Goal: Task Accomplishment & Management: Manage account settings

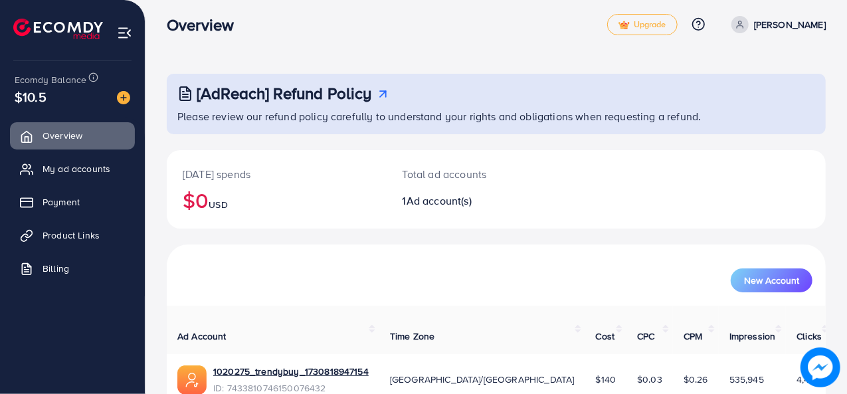
scroll to position [62, 0]
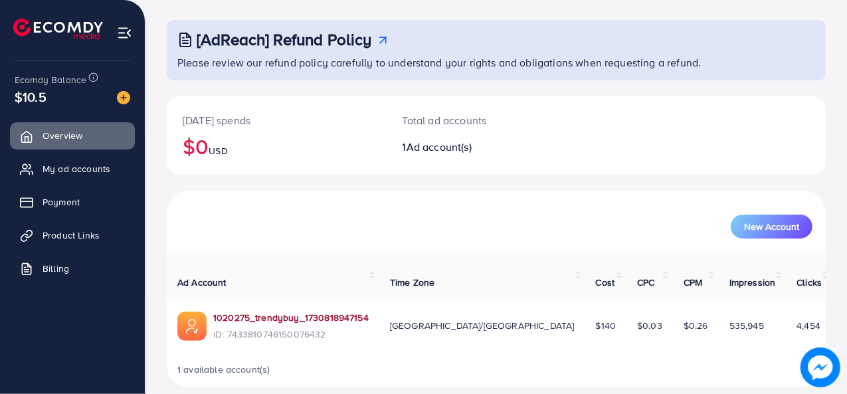
click at [297, 311] on link "1020275_trendybuy_1730818947154" at bounding box center [291, 317] width 156 height 13
click at [73, 231] on span "Product Links" at bounding box center [74, 235] width 57 height 13
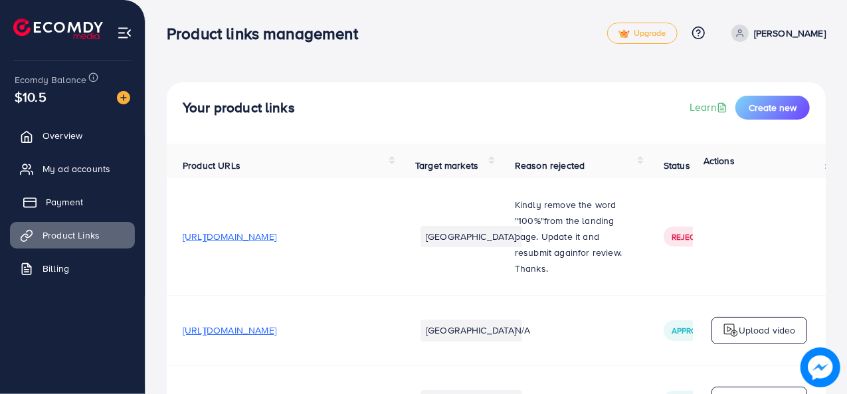
click at [75, 207] on span "Payment" at bounding box center [64, 201] width 37 height 13
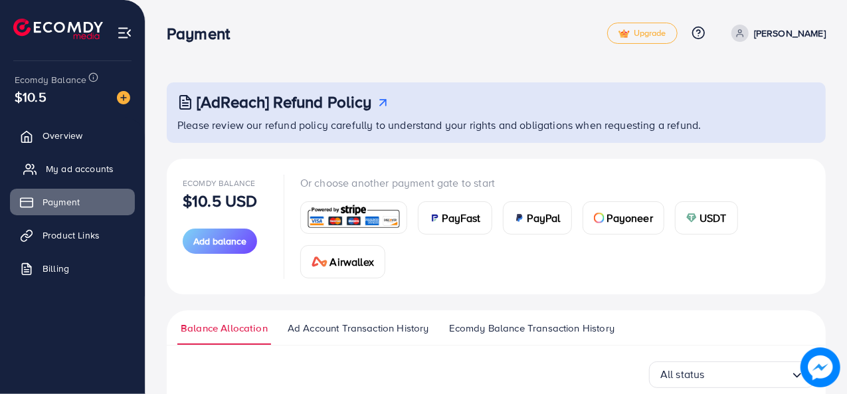
click at [81, 163] on span "My ad accounts" at bounding box center [80, 168] width 68 height 13
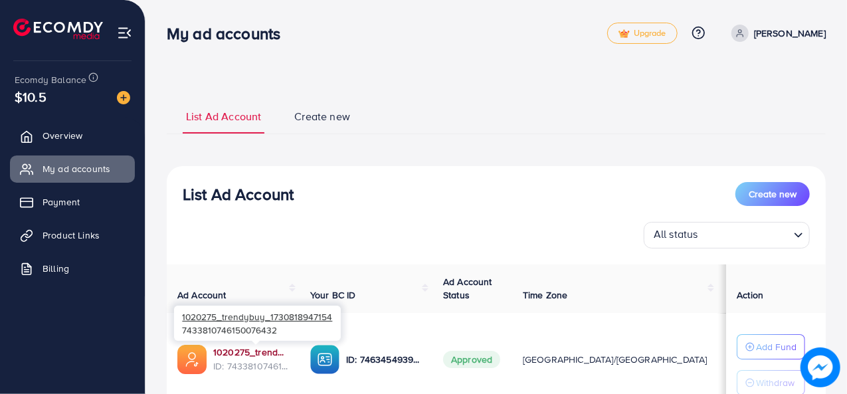
click at [265, 353] on link "1020275_trendybuy_1730818947154" at bounding box center [251, 352] width 76 height 13
